Goal: Navigation & Orientation: Find specific page/section

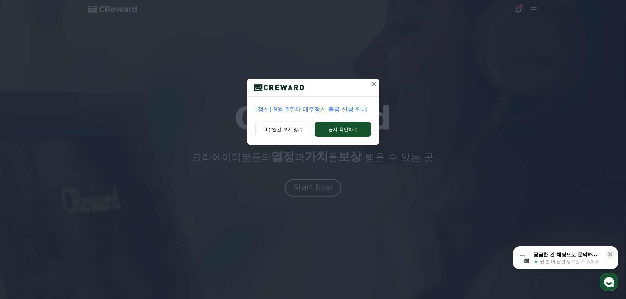
click at [374, 85] on icon at bounding box center [373, 84] width 5 height 5
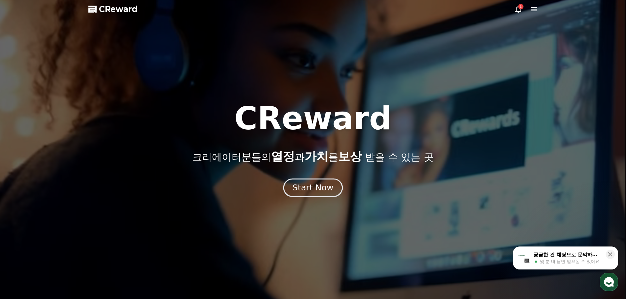
click at [326, 187] on div "Start Now" at bounding box center [312, 187] width 41 height 11
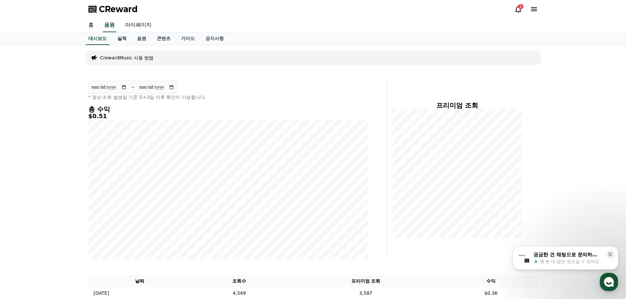
click at [126, 43] on link "실적" at bounding box center [122, 39] width 20 height 12
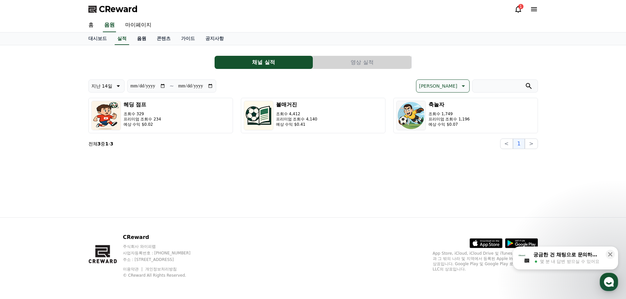
click at [136, 39] on link "음원" at bounding box center [142, 39] width 20 height 12
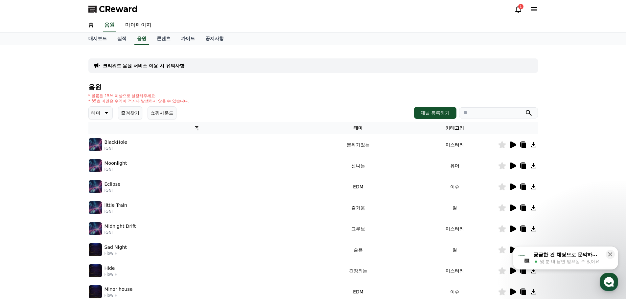
click at [519, 11] on icon at bounding box center [518, 9] width 6 height 7
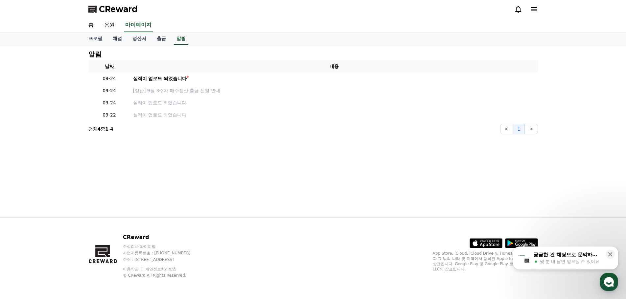
click at [534, 9] on icon at bounding box center [534, 9] width 6 height 4
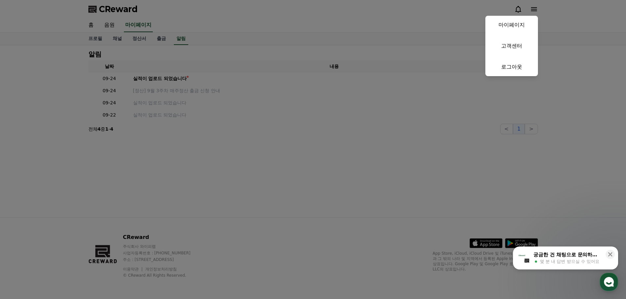
click at [412, 40] on button "close" at bounding box center [313, 149] width 626 height 299
